Goal: Find specific page/section: Find specific page/section

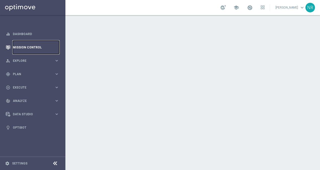
click at [34, 47] on link "Mission Control" at bounding box center [36, 47] width 46 height 13
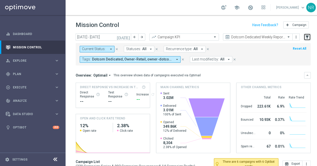
click at [309, 38] on button "filter_alt" at bounding box center [306, 36] width 7 height 7
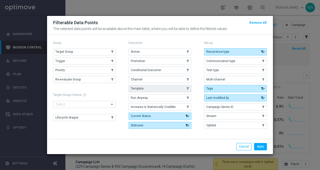
click at [153, 89] on button "Template" at bounding box center [160, 88] width 63 height 7
click at [261, 143] on button "Apply" at bounding box center [260, 146] width 13 height 7
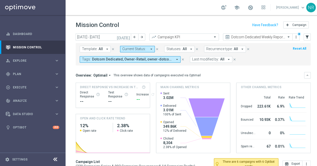
click at [102, 50] on span "All" at bounding box center [100, 49] width 4 height 4
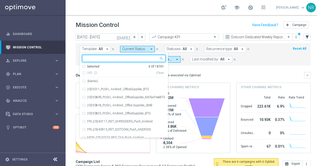
click at [102, 56] on div at bounding box center [120, 58] width 76 height 6
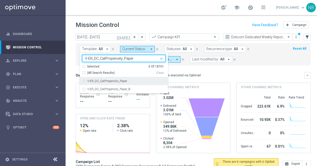
click at [131, 81] on div "V-ER_DC_CatPropensity_Paper" at bounding box center [126, 81] width 78 height 3
type input "V-ER_DC_CatPropensity_Paper"
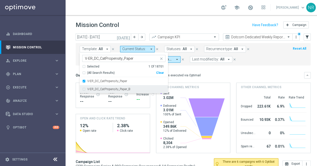
click at [247, 73] on div "Overview: Optimail arrow_drop_down This overview shows data of campaigns execut…" at bounding box center [190, 75] width 228 height 5
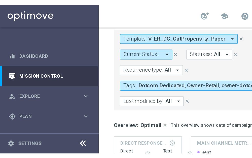
scroll to position [26, 0]
